Goal: Task Accomplishment & Management: Use online tool/utility

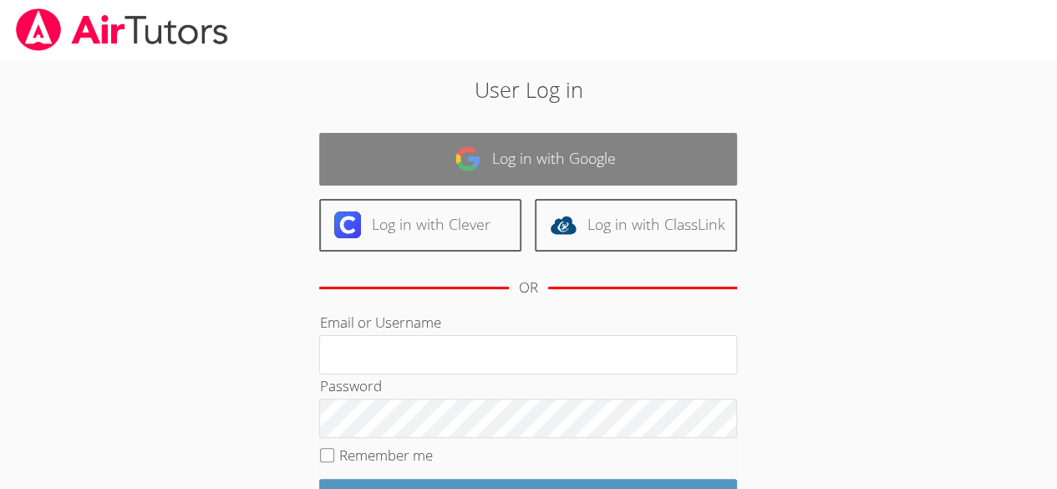
click at [542, 164] on link "Log in with Google" at bounding box center [528, 159] width 418 height 53
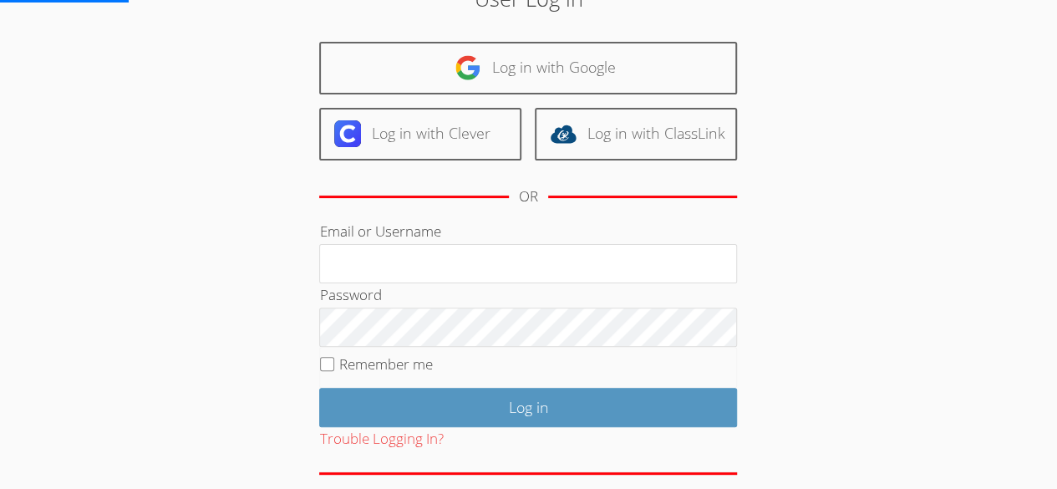
scroll to position [92, 0]
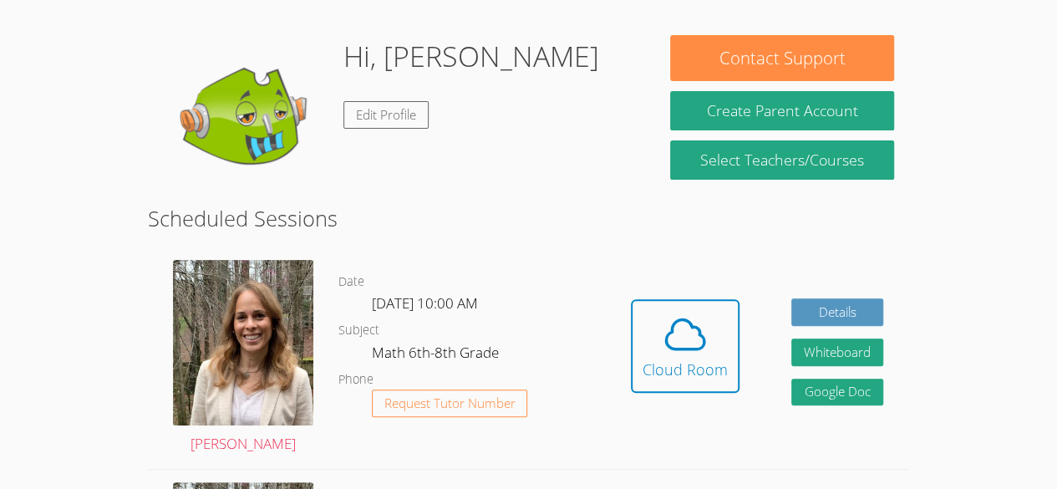
scroll to position [128, 0]
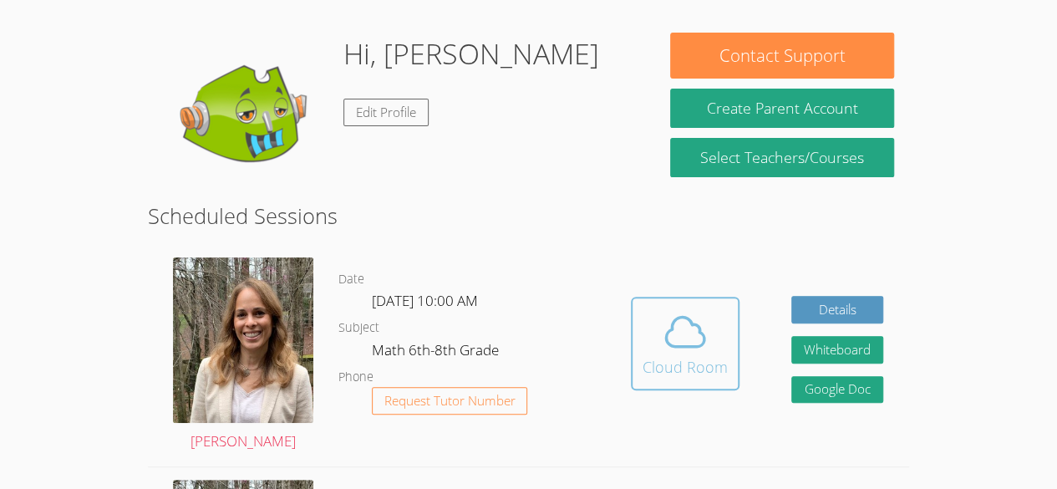
click at [698, 343] on icon at bounding box center [685, 331] width 47 height 47
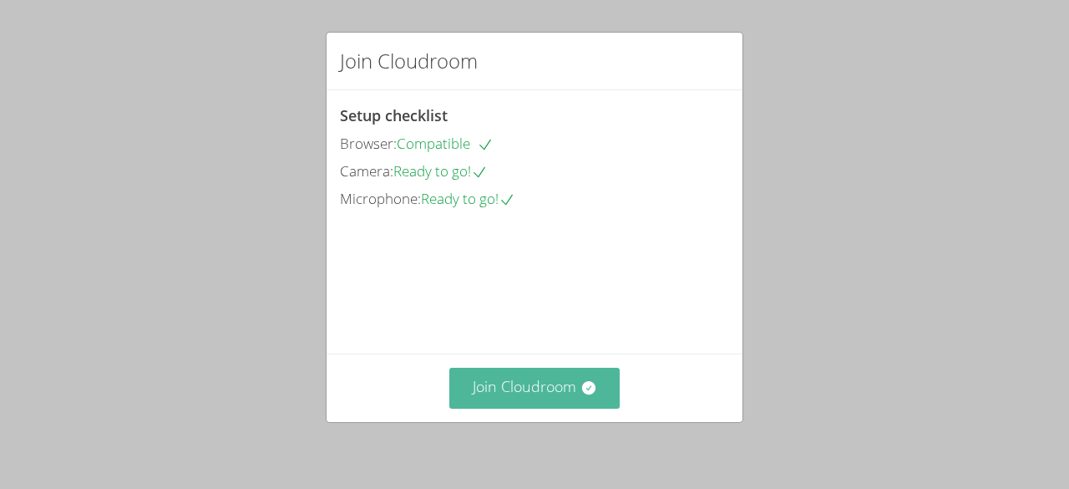
click at [560, 388] on button "Join Cloudroom" at bounding box center [534, 388] width 171 height 41
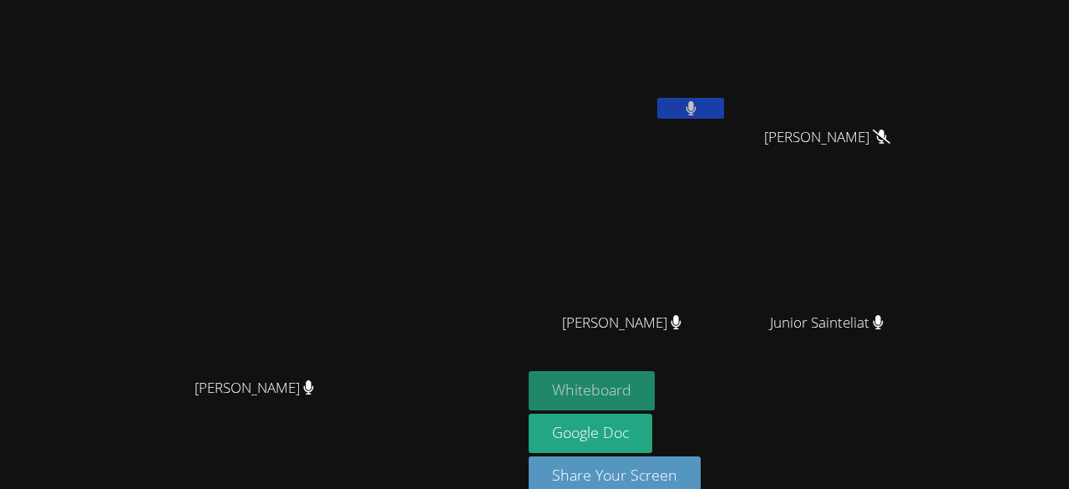
click at [655, 378] on button "Whiteboard" at bounding box center [592, 390] width 126 height 39
click at [655, 380] on button "Whiteboard" at bounding box center [592, 390] width 126 height 39
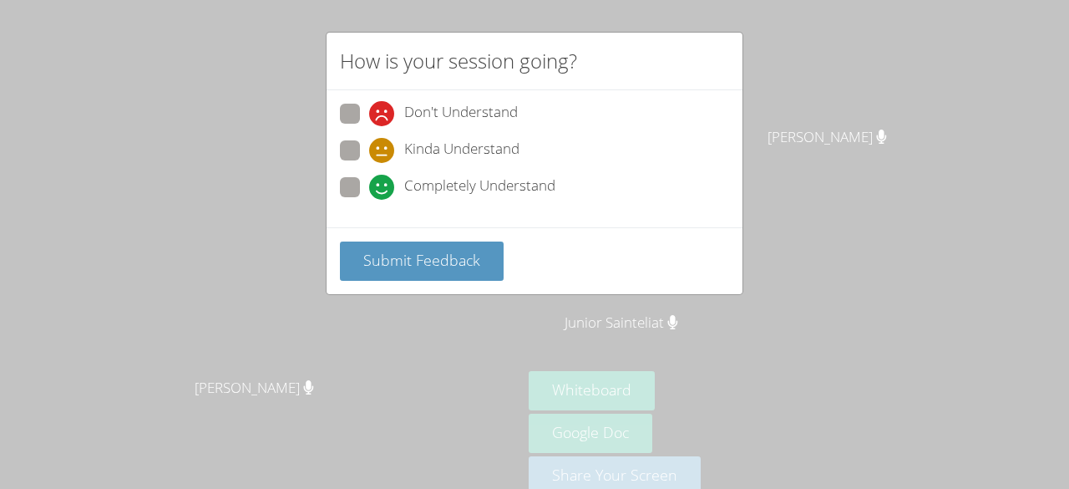
click at [364, 186] on label "Completely Understand" at bounding box center [448, 188] width 216 height 23
click at [369, 186] on input "Completely Understand" at bounding box center [376, 184] width 14 height 14
radio input "true"
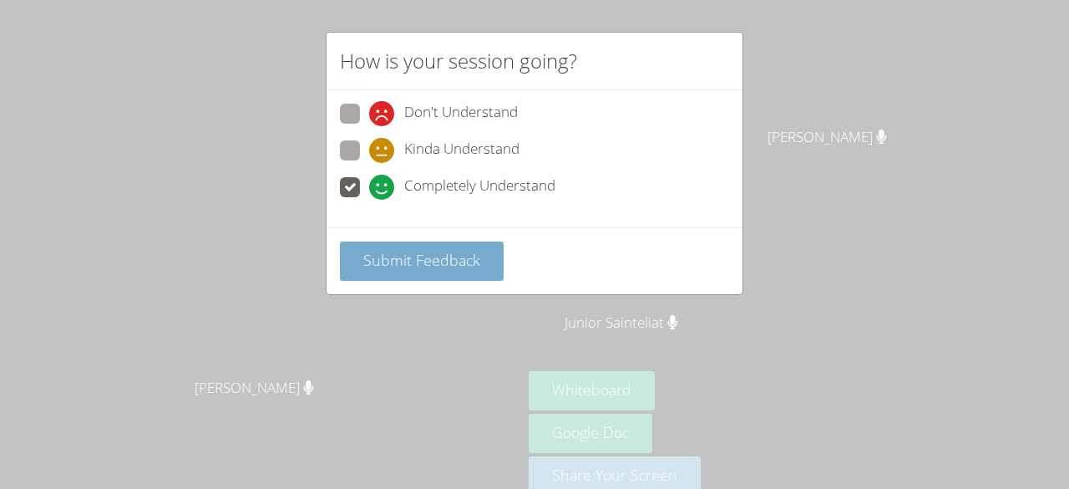
click at [399, 269] on button "Submit Feedback" at bounding box center [422, 260] width 164 height 39
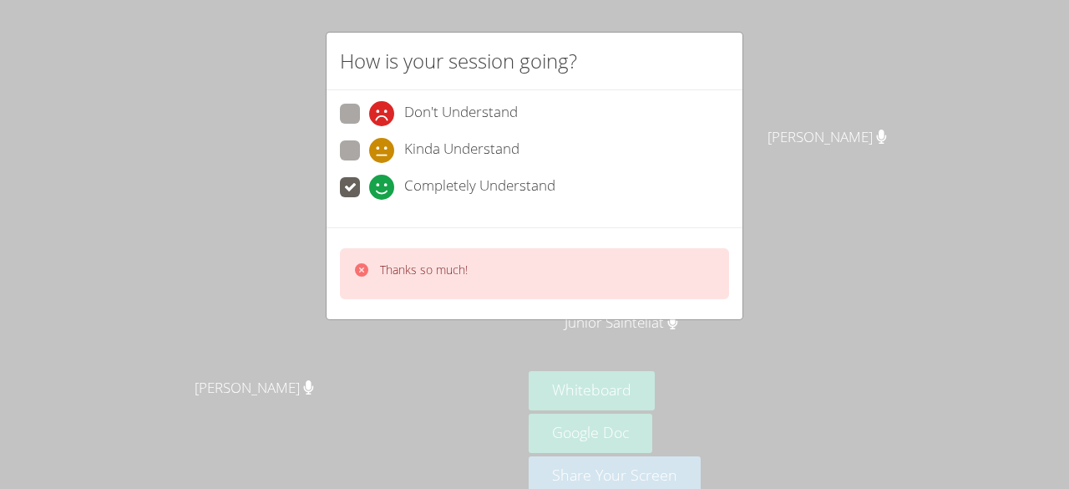
click at [472, 276] on div "Thanks so much!" at bounding box center [534, 273] width 389 height 51
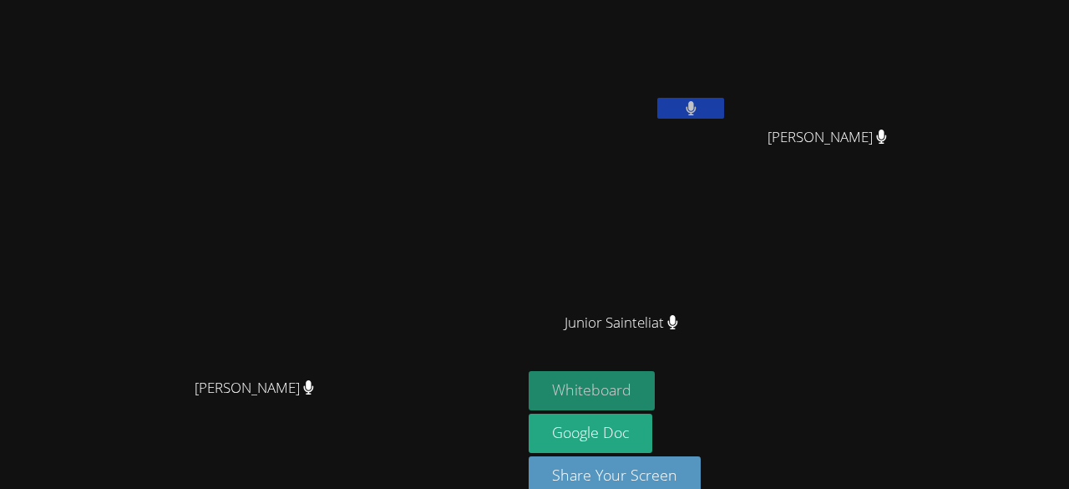
click at [655, 395] on button "Whiteboard" at bounding box center [592, 390] width 126 height 39
click at [678, 315] on icon at bounding box center [672, 322] width 11 height 14
click at [678, 328] on span "Junior Sainteliat" at bounding box center [622, 323] width 114 height 24
click at [697, 108] on icon at bounding box center [691, 108] width 11 height 14
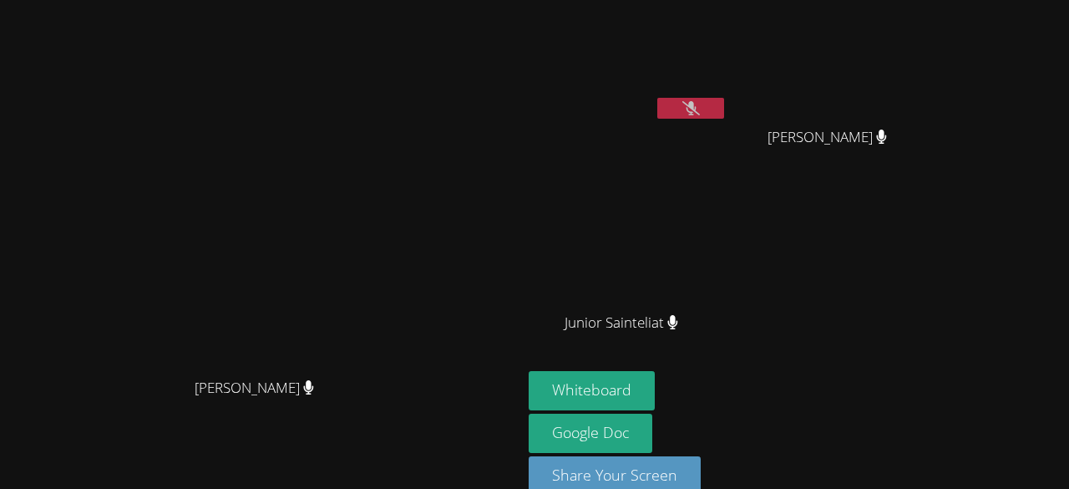
click at [724, 109] on button at bounding box center [690, 108] width 67 height 21
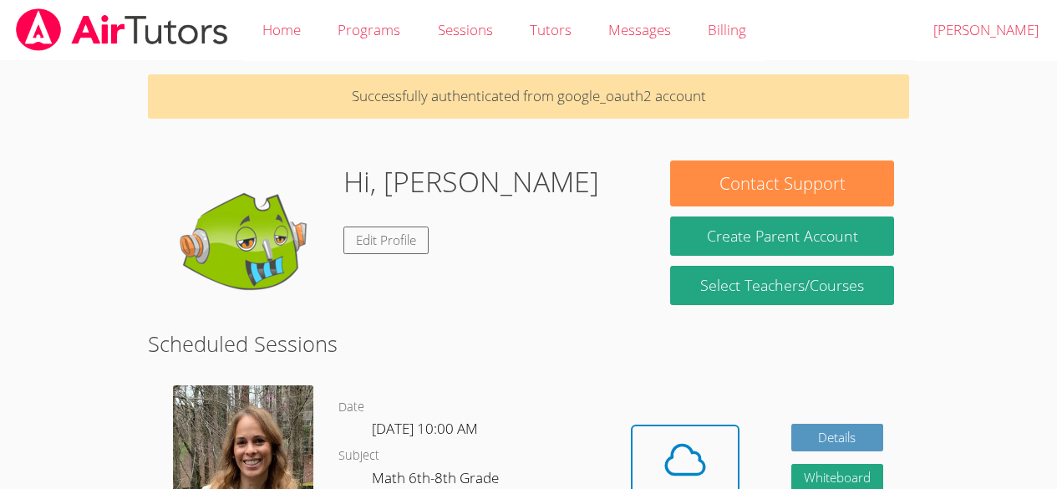
scroll to position [128, 0]
